Goal: Task Accomplishment & Management: Complete application form

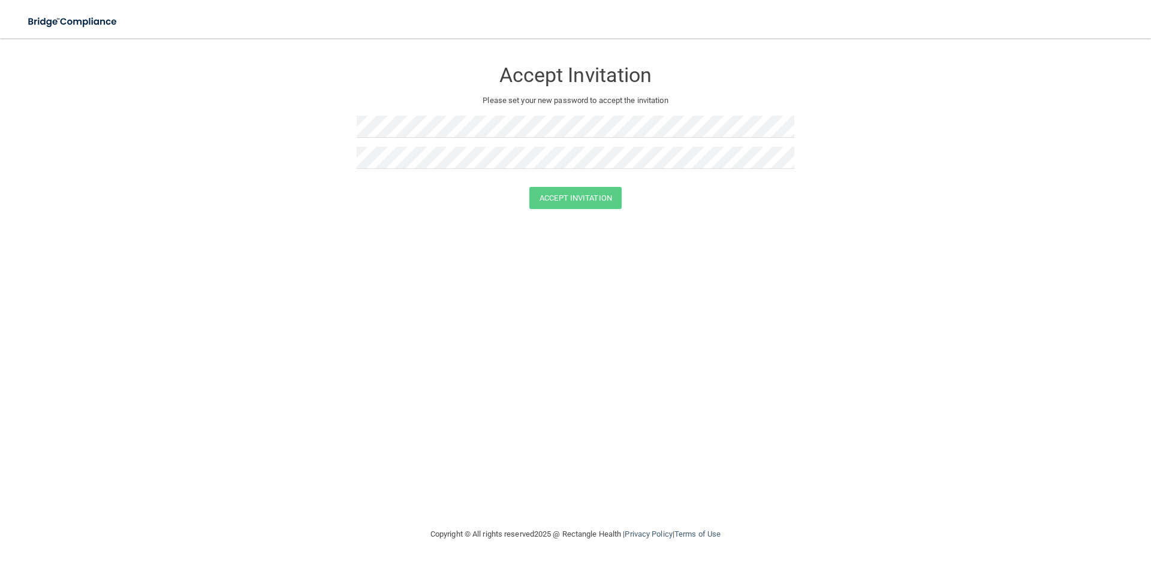
click at [632, 139] on div at bounding box center [576, 131] width 438 height 31
click at [608, 200] on button "Accept Invitation" at bounding box center [575, 198] width 92 height 22
click at [600, 217] on button "Accept Invitation" at bounding box center [575, 215] width 92 height 22
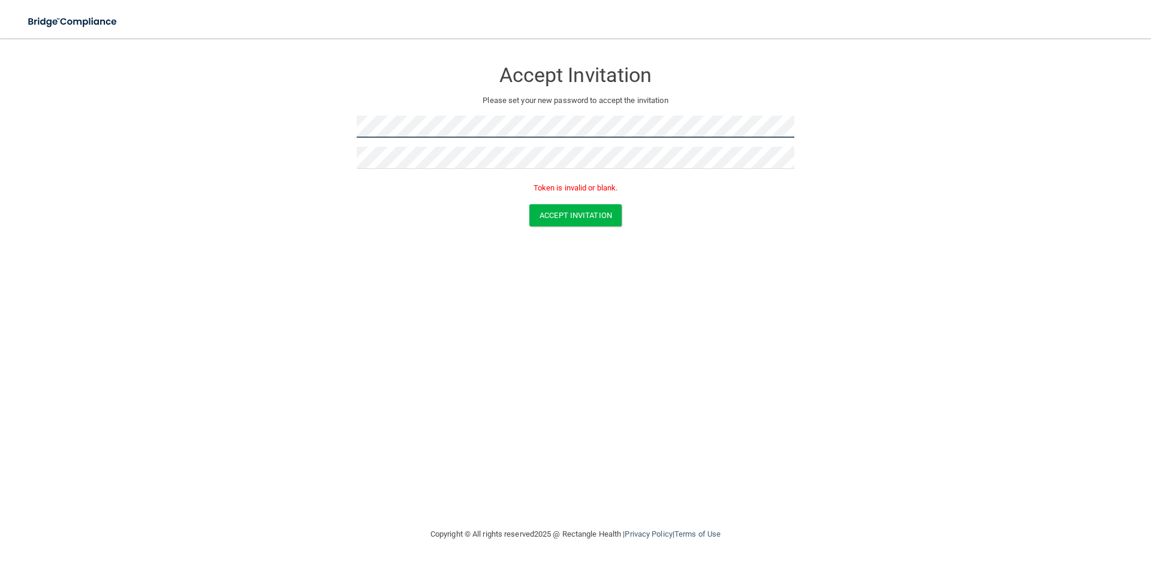
click at [351, 125] on form "Accept Invitation Please set your new password to accept the invitation Token i…" at bounding box center [575, 145] width 1103 height 191
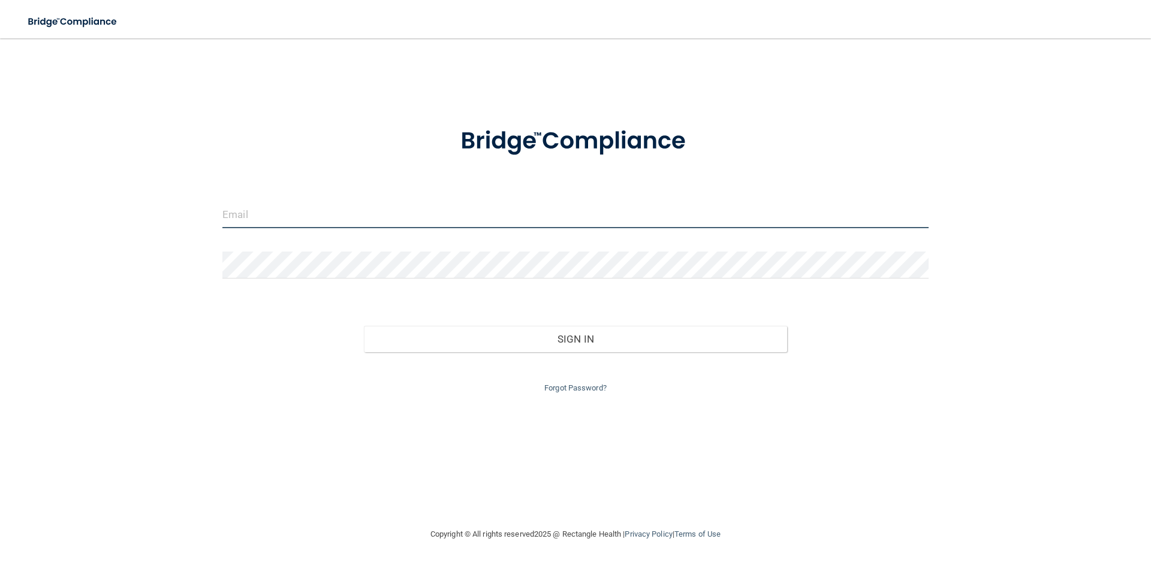
click at [493, 213] on input "email" at bounding box center [575, 214] width 706 height 27
